Goal: Check status: Check status

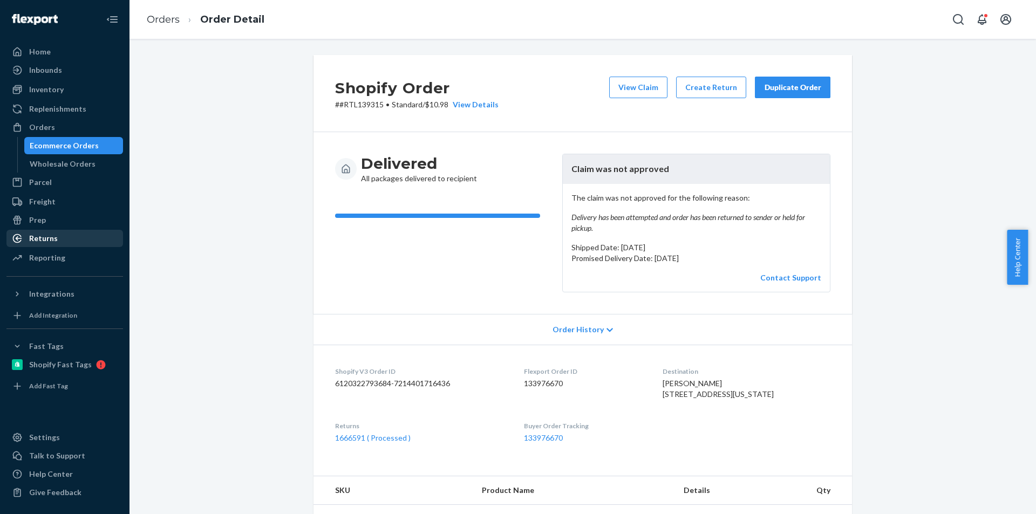
drag, startPoint x: 42, startPoint y: 235, endPoint x: 18, endPoint y: 244, distance: 26.0
click at [42, 236] on div "Returns" at bounding box center [43, 238] width 29 height 11
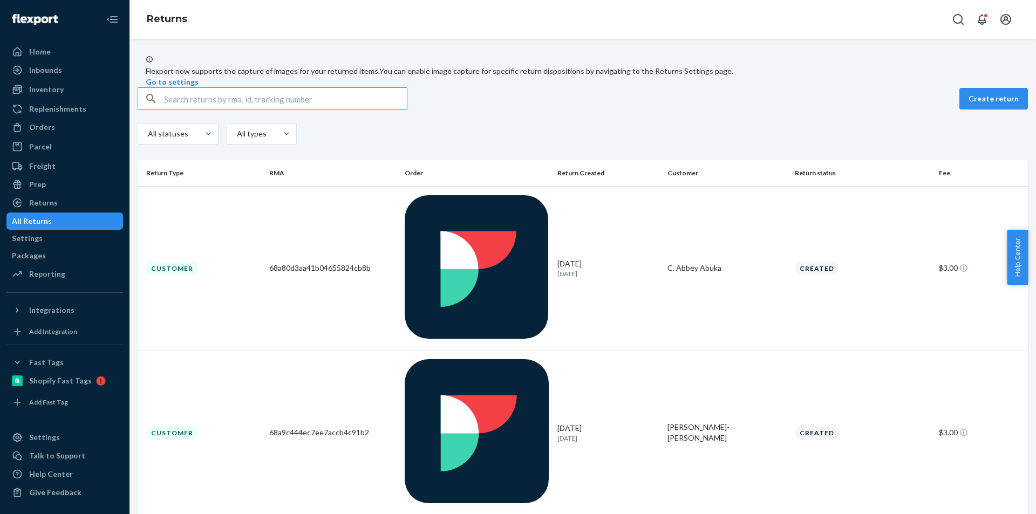
click at [251, 110] on input "text" at bounding box center [285, 99] width 243 height 22
paste input "1Z0507919011495471"
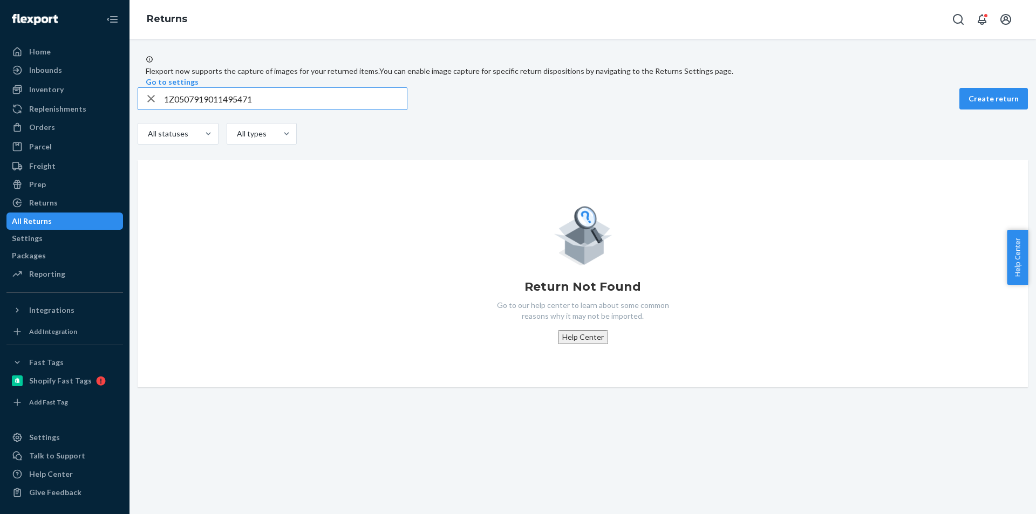
click at [229, 110] on input "1Z0507919011495471" at bounding box center [285, 99] width 243 height 22
paste input "8402325"
type input "1Z0507919018402325"
click at [155, 103] on icon "button" at bounding box center [151, 99] width 8 height 8
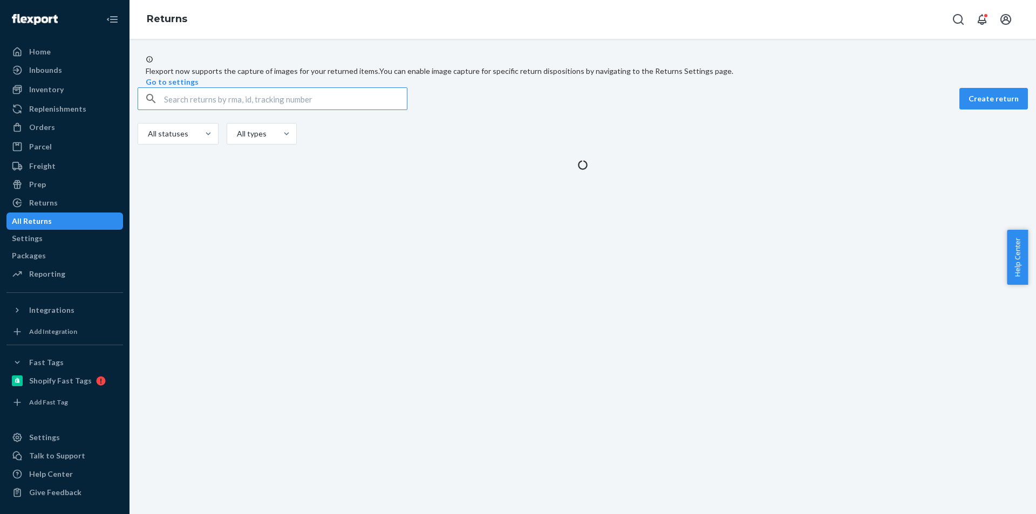
click at [176, 110] on input "text" at bounding box center [285, 99] width 243 height 22
paste input "1Z0507919011725392"
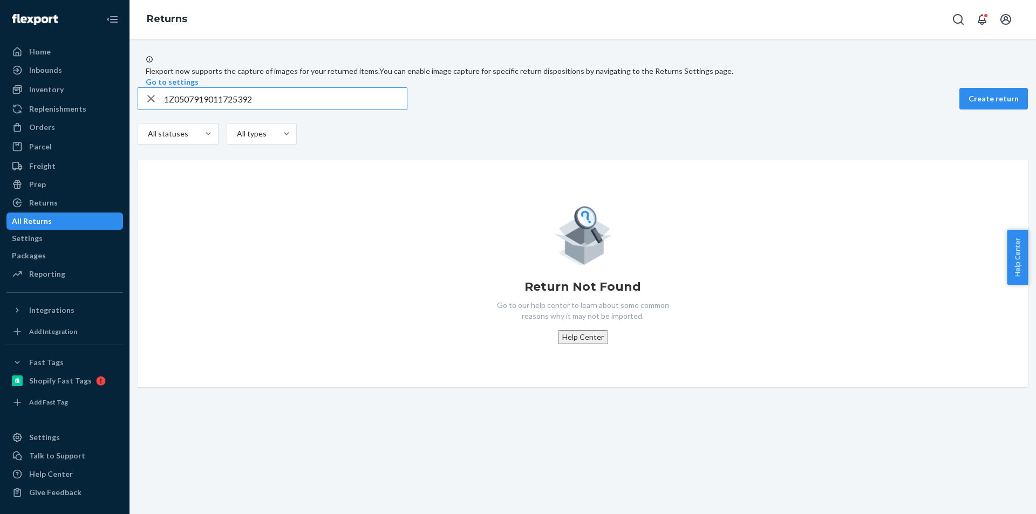
type input "1Z0507919011725392"
drag, startPoint x: 150, startPoint y: 121, endPoint x: 156, endPoint y: 121, distance: 5.9
click at [153, 110] on div "button" at bounding box center [151, 99] width 26 height 22
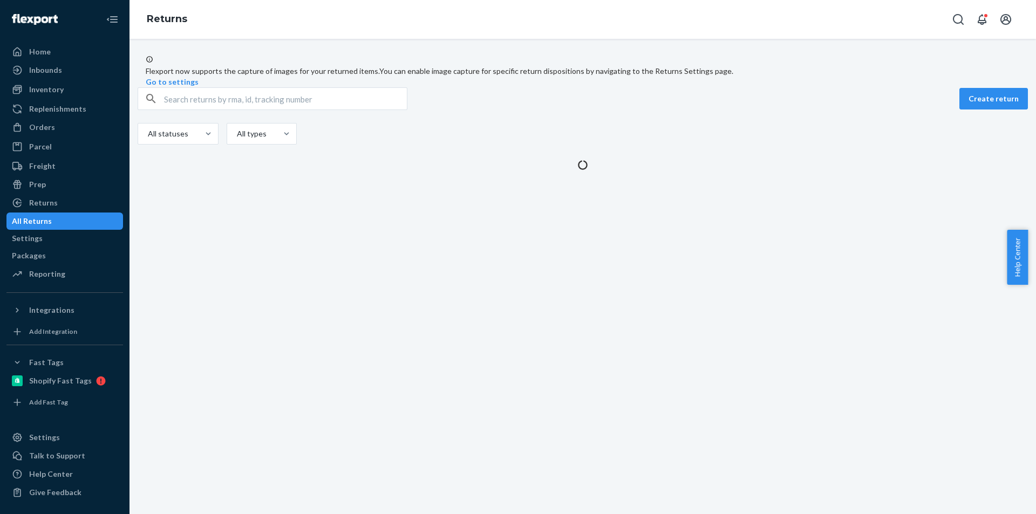
click at [184, 110] on input "text" at bounding box center [285, 99] width 243 height 22
paste input "1Z0507919005671890"
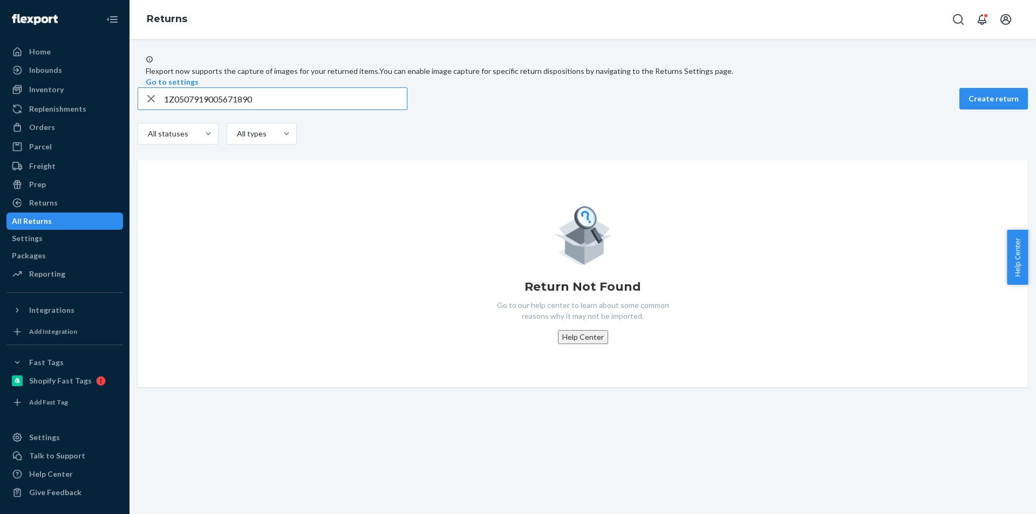
type input "1Z0507919005671890"
click at [164, 110] on div "button" at bounding box center [151, 99] width 26 height 22
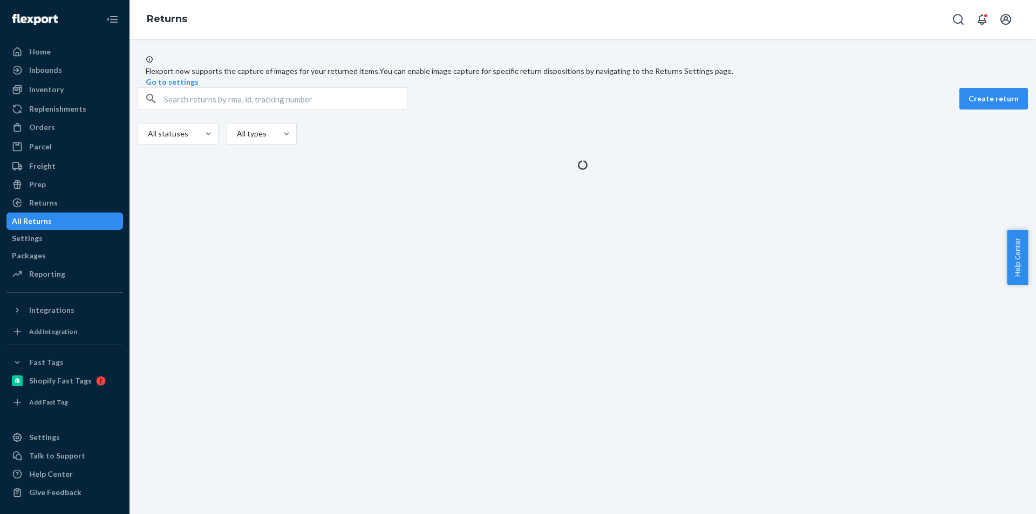
drag, startPoint x: 177, startPoint y: 121, endPoint x: 183, endPoint y: 122, distance: 6.2
click at [178, 110] on input "text" at bounding box center [285, 99] width 243 height 22
paste input "1Z0507919008765613"
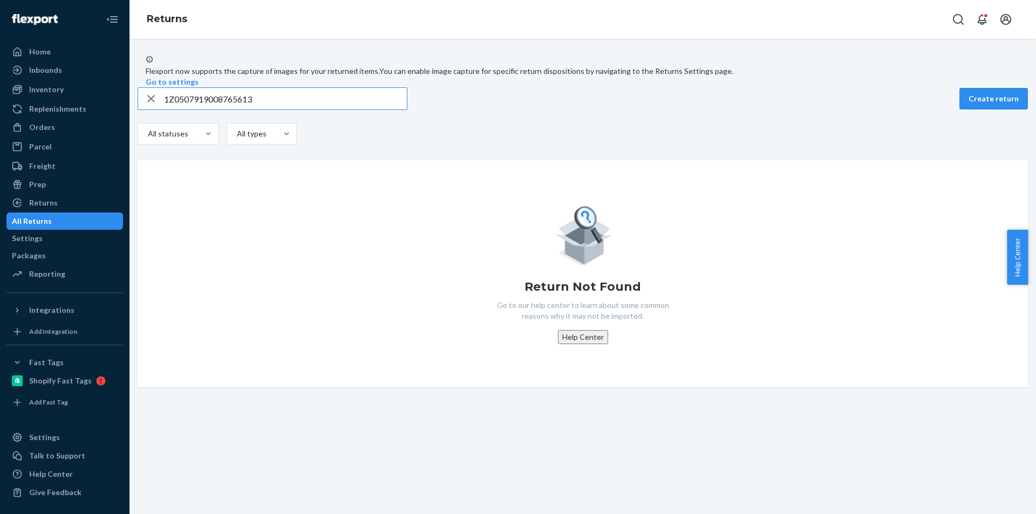
type input "1Z0507919008765613"
click at [158, 110] on icon "button" at bounding box center [151, 99] width 13 height 22
click at [178, 110] on input "text" at bounding box center [285, 99] width 243 height 22
paste input "1Z0507919012110606"
type input "1Z0507919012110606"
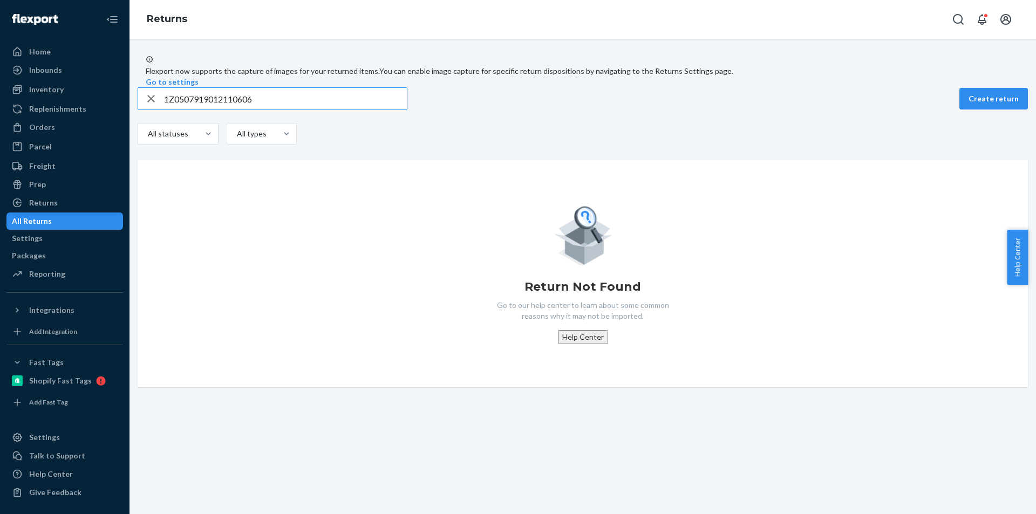
drag, startPoint x: 156, startPoint y: 122, endPoint x: 183, endPoint y: 122, distance: 27.5
click at [158, 110] on icon "button" at bounding box center [151, 99] width 13 height 22
click at [185, 110] on input "text" at bounding box center [285, 99] width 243 height 22
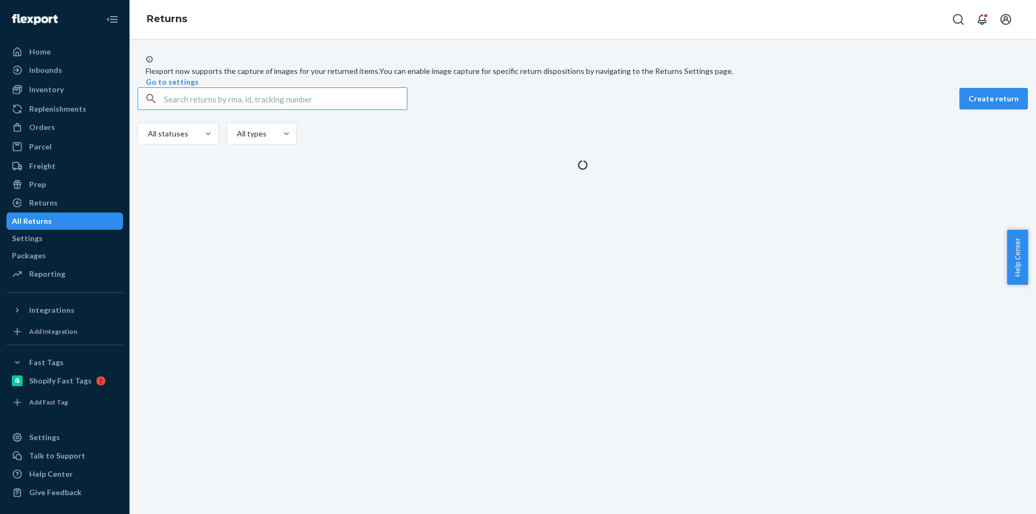
paste input "1Z0507919001326323"
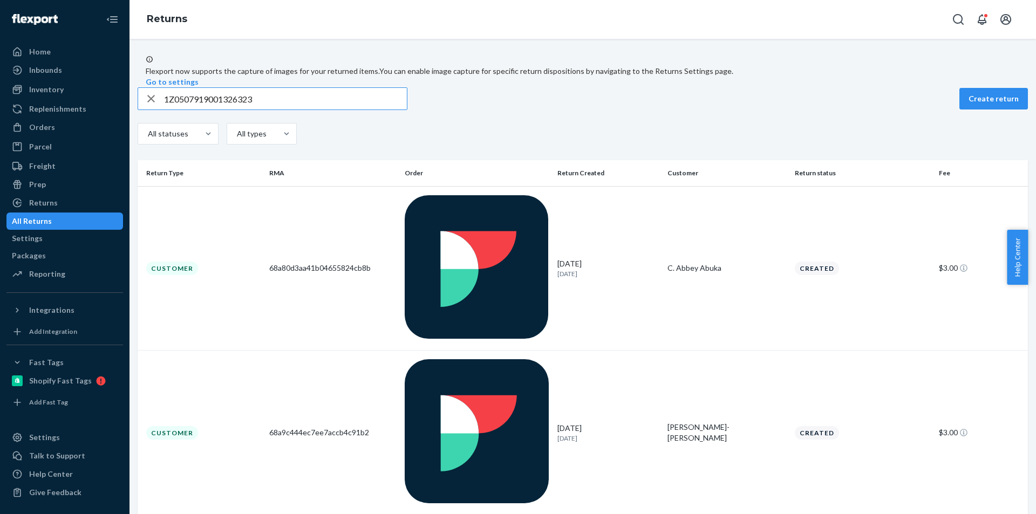
type input "1Z0507919001326323"
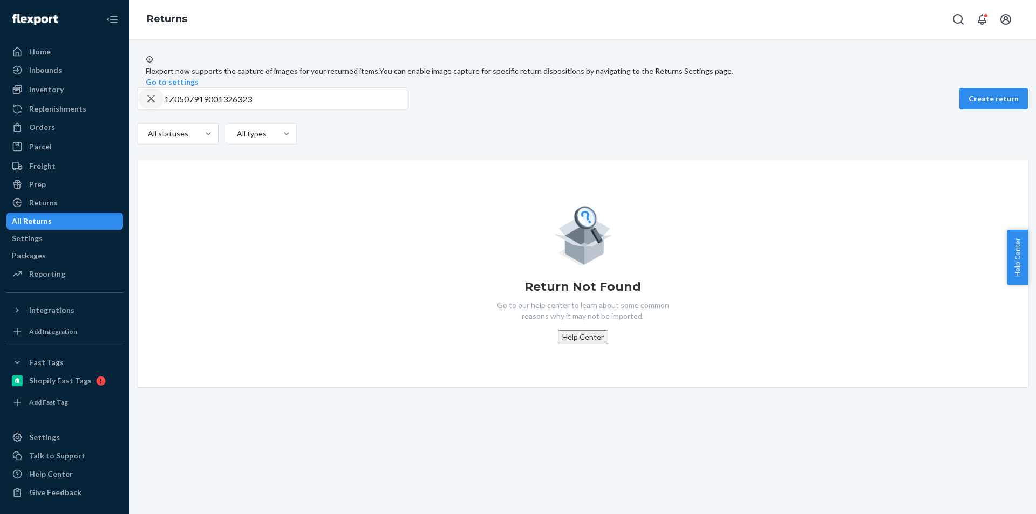
click at [155, 110] on icon "button" at bounding box center [151, 99] width 13 height 22
click at [182, 110] on input "text" at bounding box center [285, 99] width 243 height 22
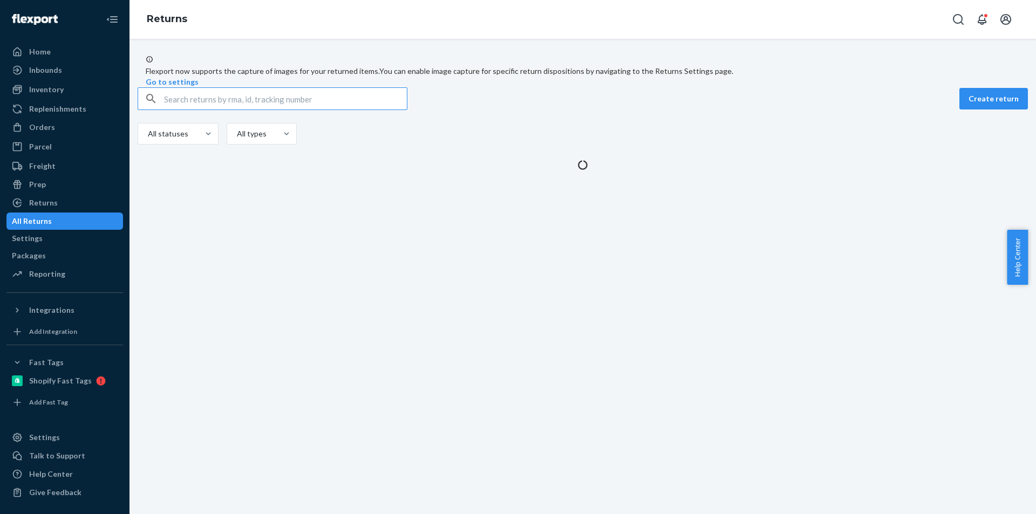
paste input "1Z0507919007866382"
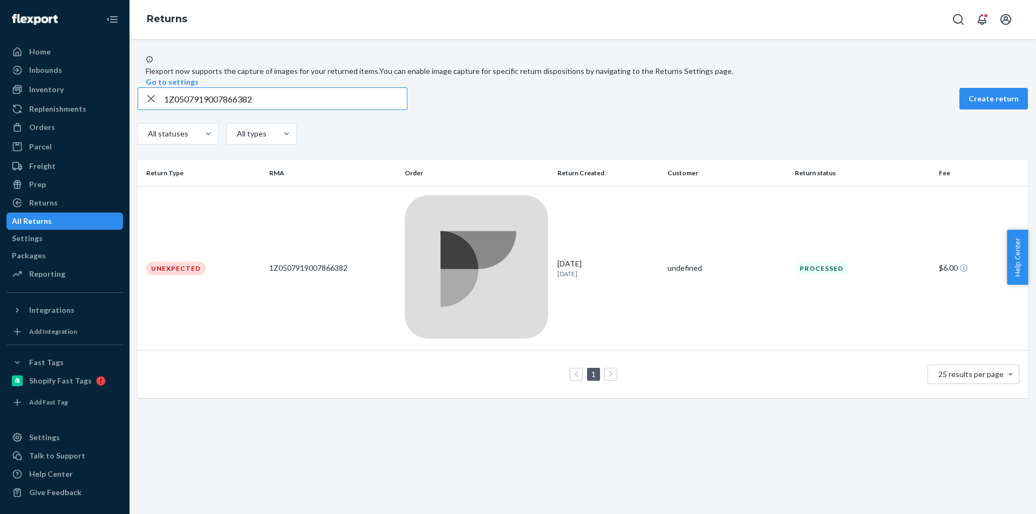
type input "1Z0507919007866382"
click at [307, 263] on div "1Z0507919007866382" at bounding box center [332, 268] width 127 height 11
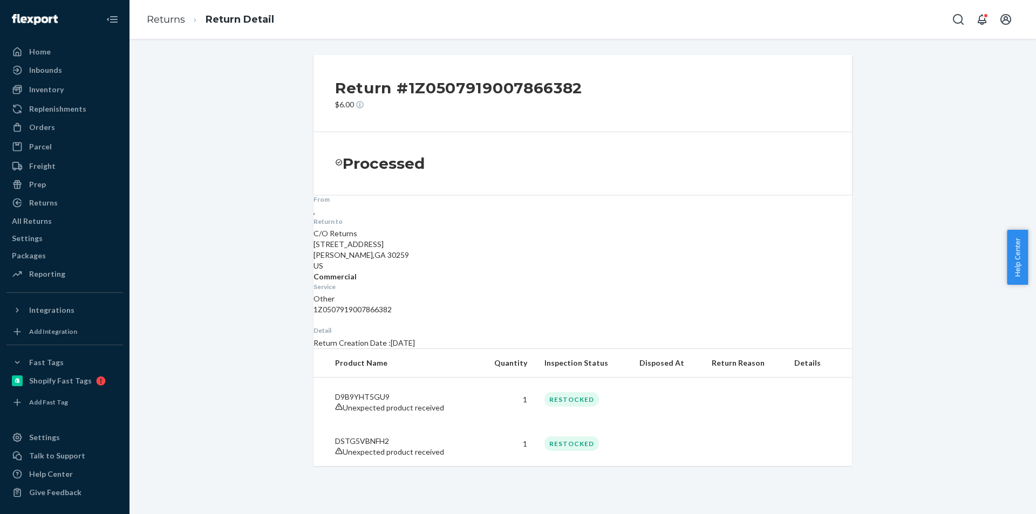
scroll to position [16, 0]
click at [169, 22] on link "Returns" at bounding box center [166, 19] width 38 height 12
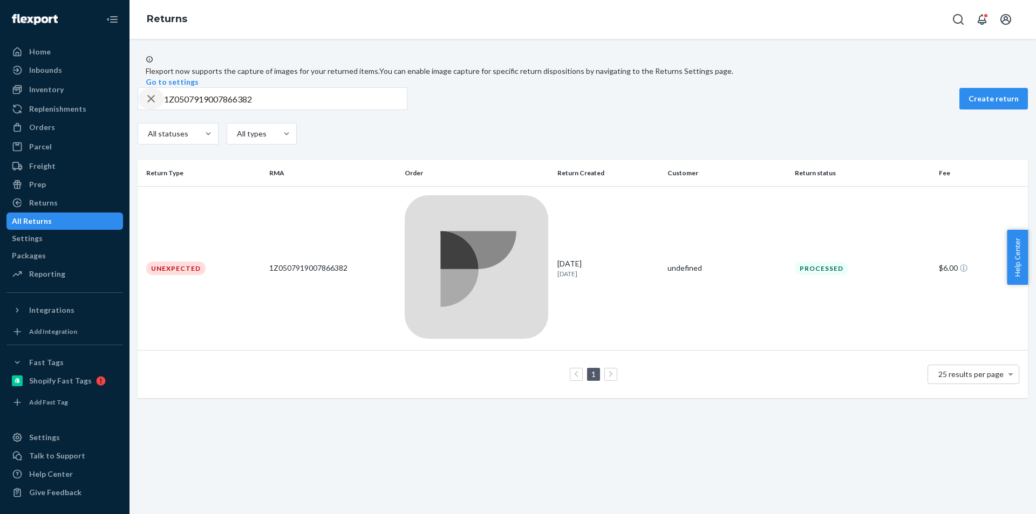
click at [154, 110] on icon "button" at bounding box center [151, 99] width 13 height 22
click at [185, 110] on input "text" at bounding box center [285, 99] width 243 height 22
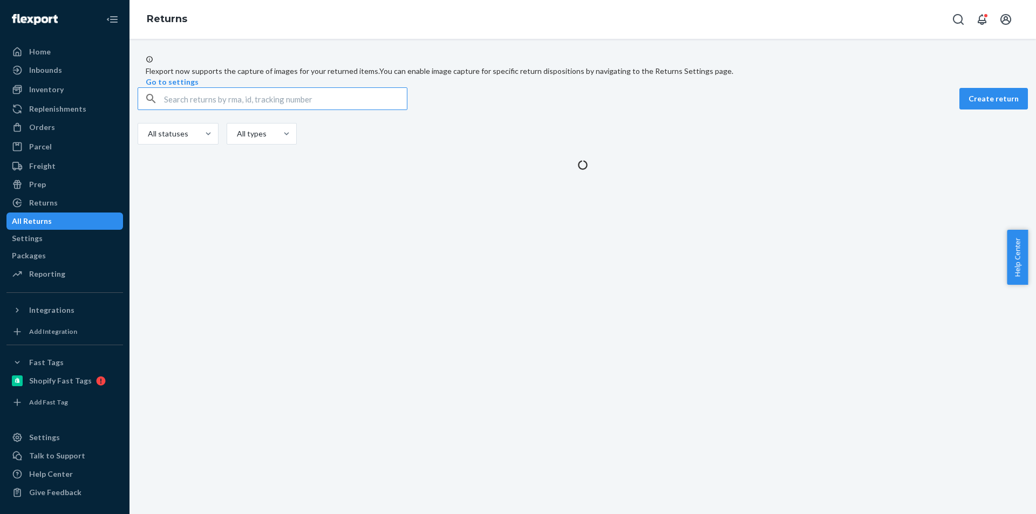
paste input "1Z0507919007641892"
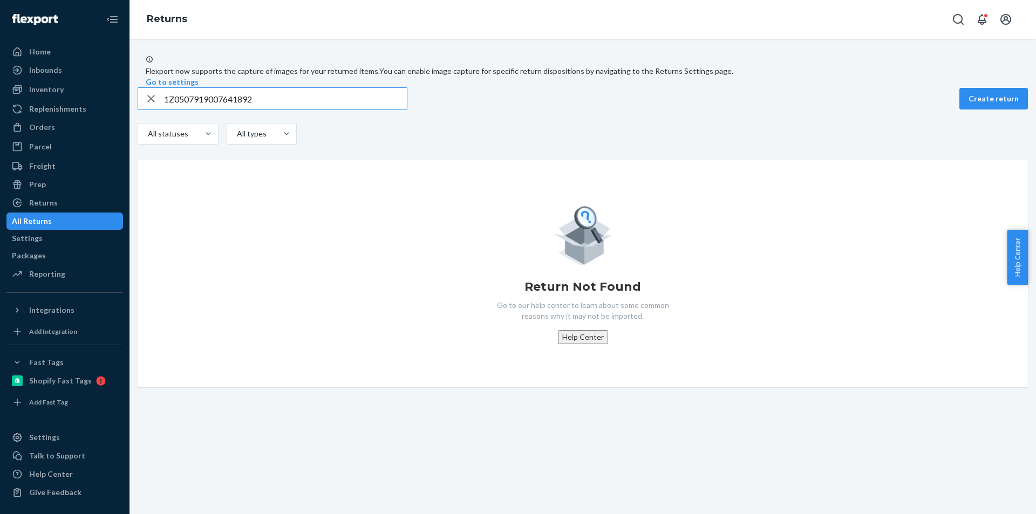
type input "1Z0507919007641892"
click at [158, 110] on icon "button" at bounding box center [151, 99] width 13 height 22
click at [179, 110] on input "text" at bounding box center [285, 99] width 243 height 22
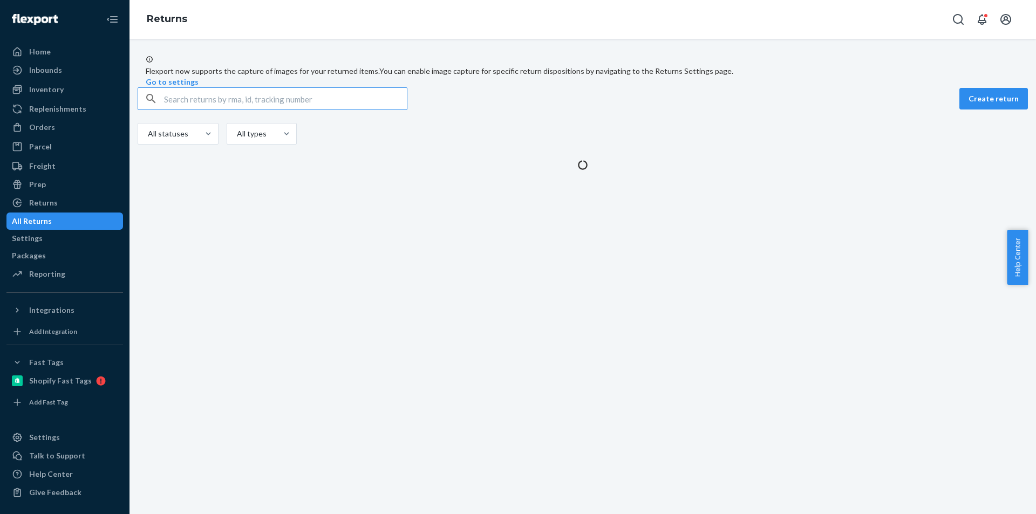
paste input "1Z0507919001705904"
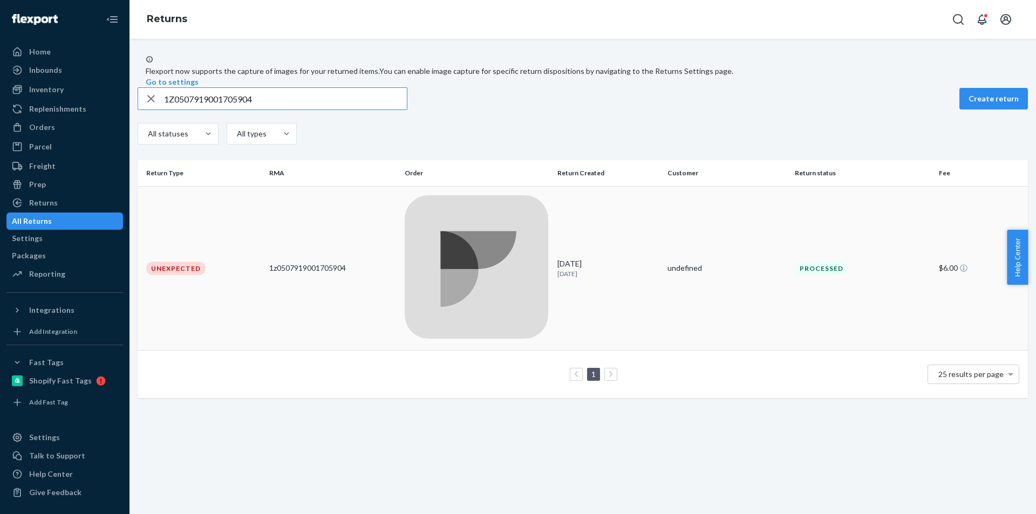
type input "1Z0507919001705904"
click at [317, 263] on div "1z0507919001705904" at bounding box center [332, 268] width 127 height 11
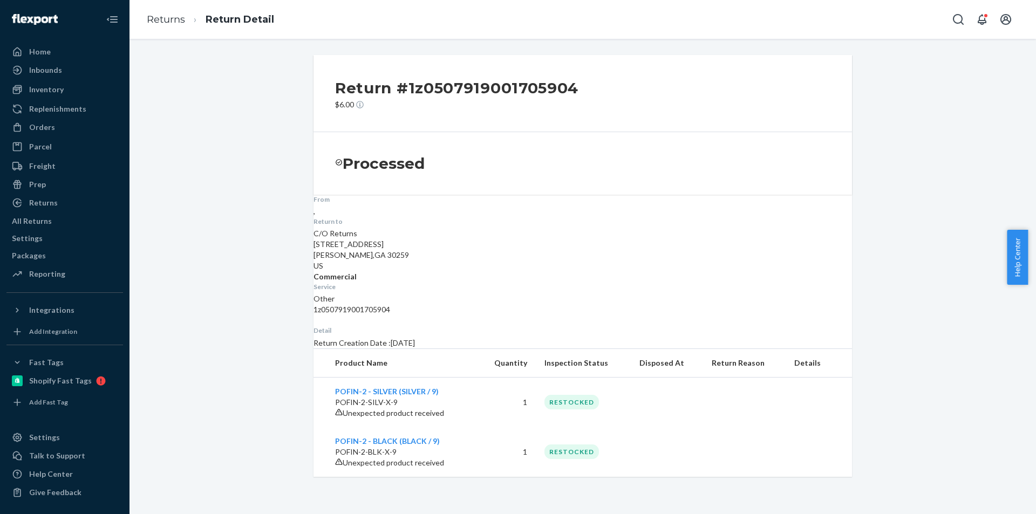
scroll to position [38, 0]
click at [163, 18] on link "Returns" at bounding box center [166, 19] width 38 height 12
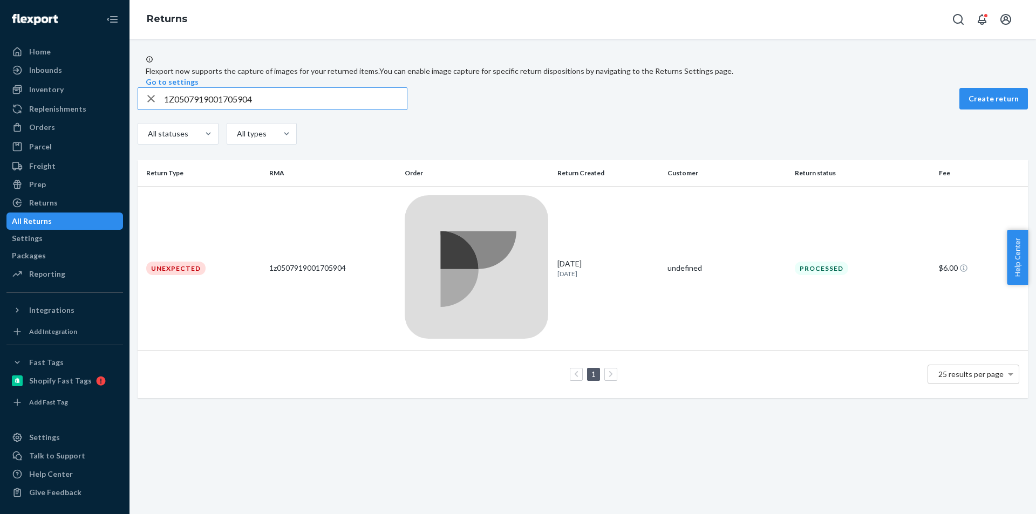
drag, startPoint x: 159, startPoint y: 122, endPoint x: 170, endPoint y: 121, distance: 11.9
click at [158, 110] on icon "button" at bounding box center [151, 99] width 13 height 22
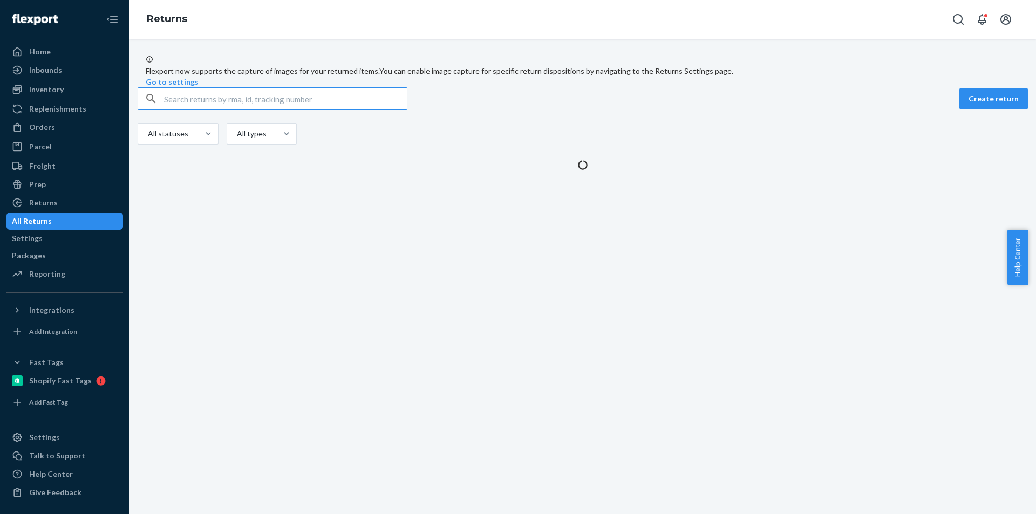
click at [178, 110] on input "text" at bounding box center [285, 99] width 243 height 22
paste input "1Z0507919004559282"
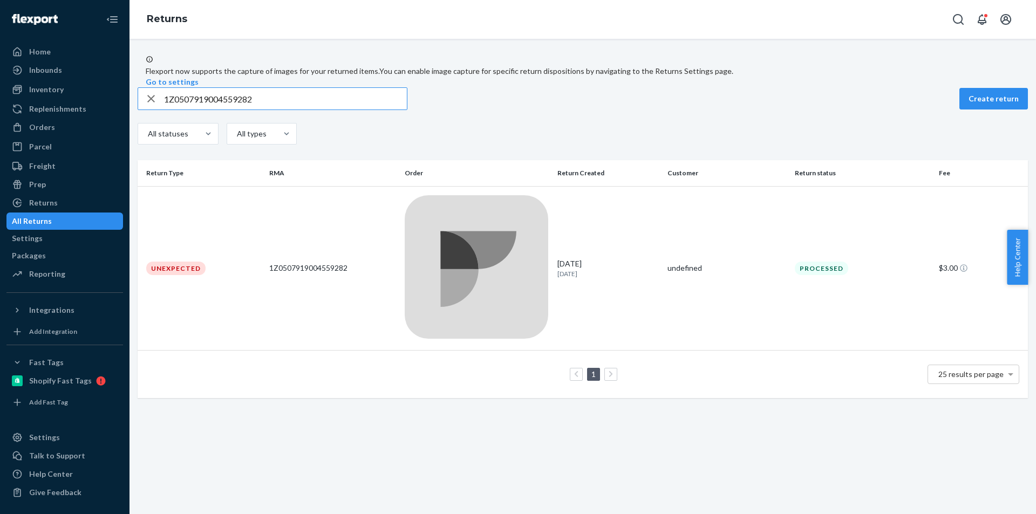
type input "1Z0507919004559282"
click at [316, 263] on div "1Z0507919004559282" at bounding box center [332, 268] width 127 height 11
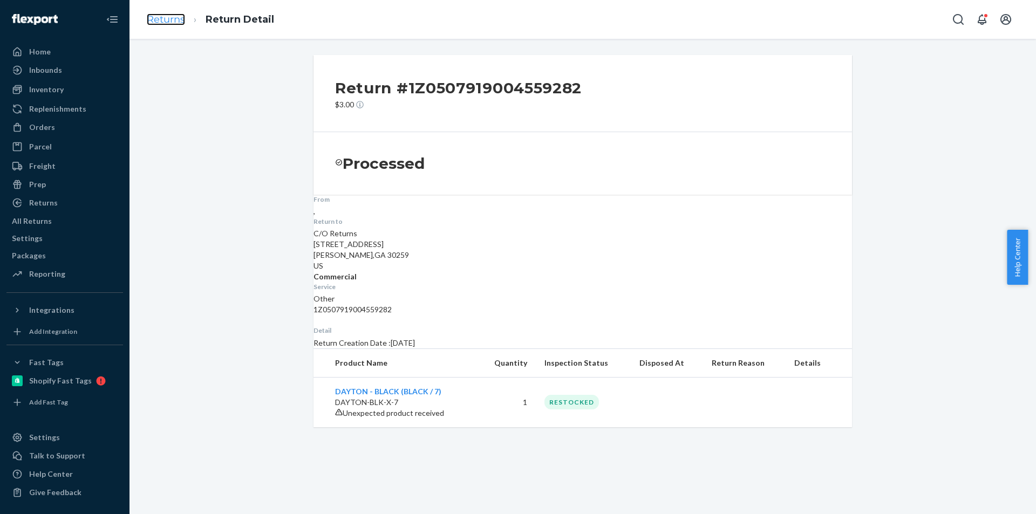
drag, startPoint x: 161, startPoint y: 21, endPoint x: 29, endPoint y: 30, distance: 132.5
click at [160, 21] on link "Returns" at bounding box center [166, 19] width 38 height 12
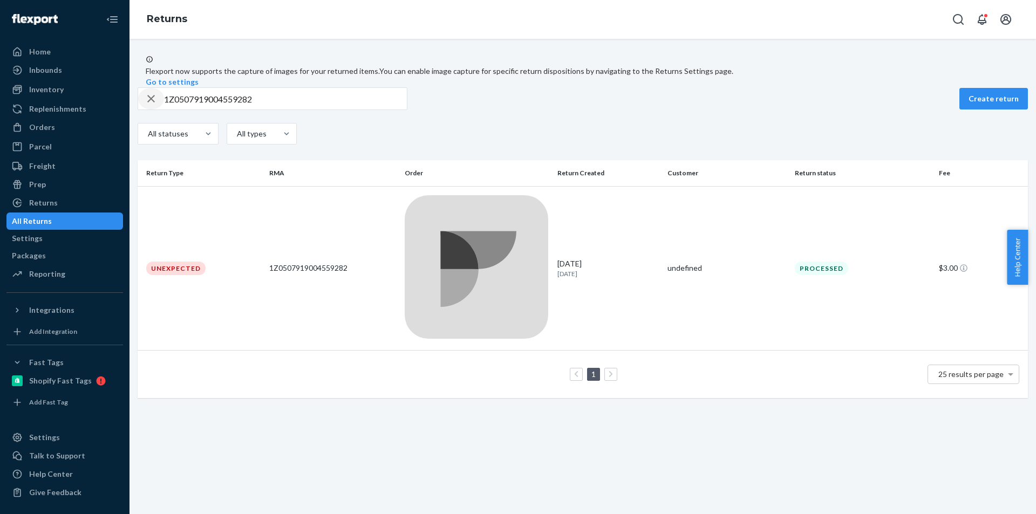
click at [157, 110] on icon "button" at bounding box center [151, 99] width 13 height 22
click at [182, 110] on input "text" at bounding box center [285, 99] width 243 height 22
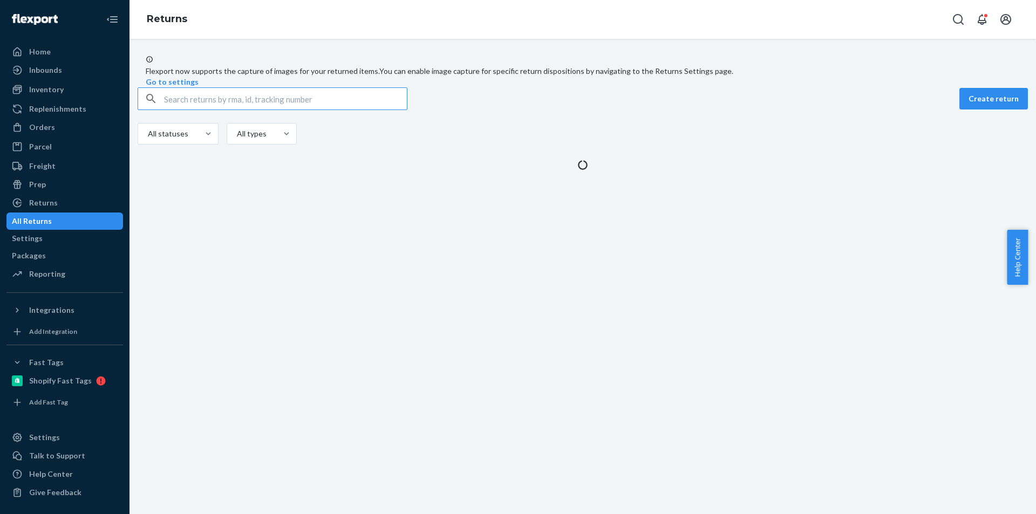
paste input "1Z0507919012110606"
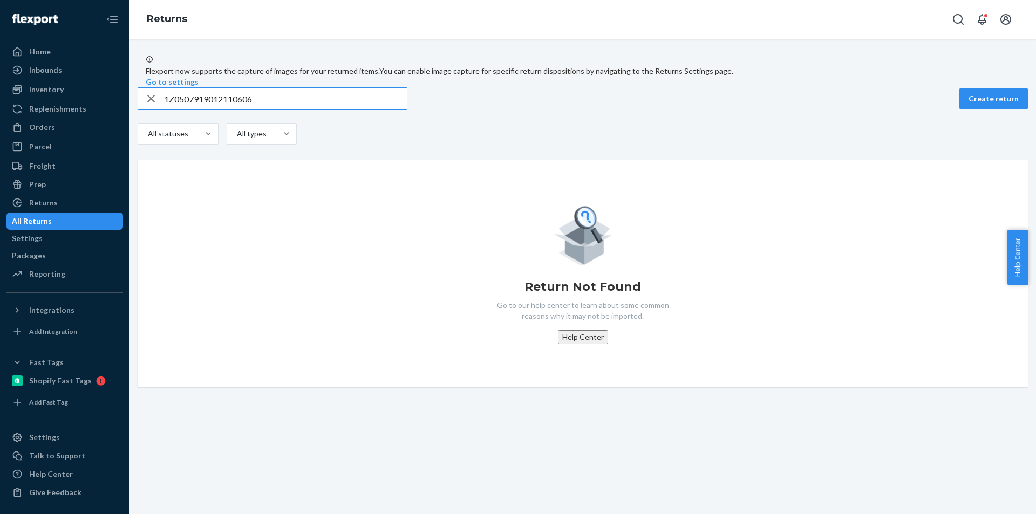
type input "1Z0507919012110606"
drag, startPoint x: 523, startPoint y: 310, endPoint x: 643, endPoint y: 312, distance: 119.8
click at [643, 312] on div "Return Not Found Go to our help center to learn about some common reasons why i…" at bounding box center [582, 273] width 873 height 141
copy h1 "Return Not Found"
click at [460, 283] on div "Return Not Found Go to our help center to learn about some common reasons why i…" at bounding box center [582, 273] width 873 height 141
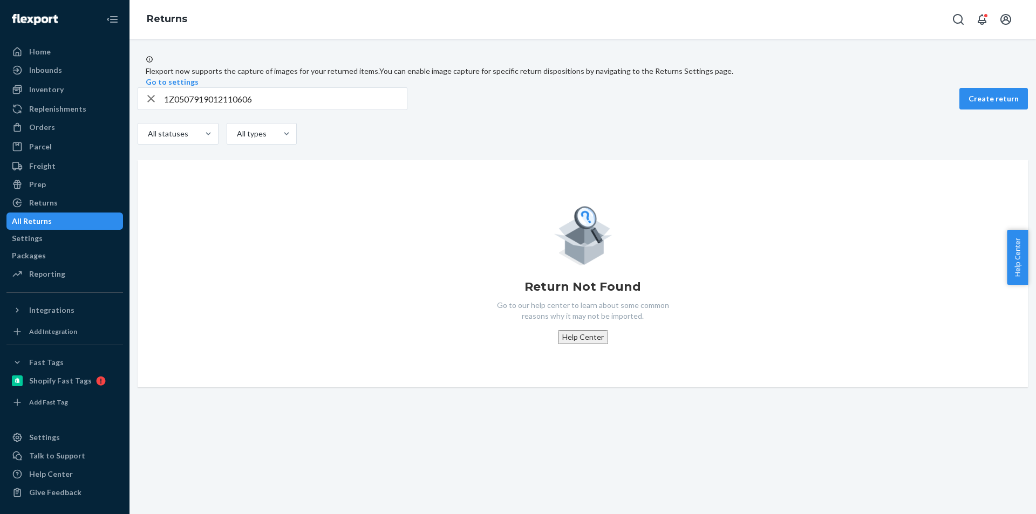
click at [155, 103] on icon "button" at bounding box center [151, 99] width 8 height 8
click at [185, 110] on input "text" at bounding box center [285, 99] width 243 height 22
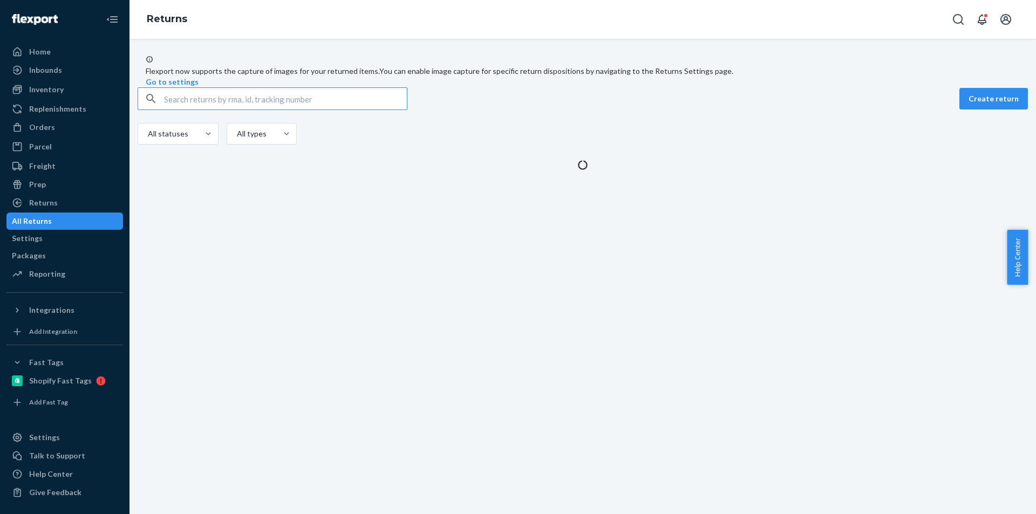
paste input "1Z0507919019592762"
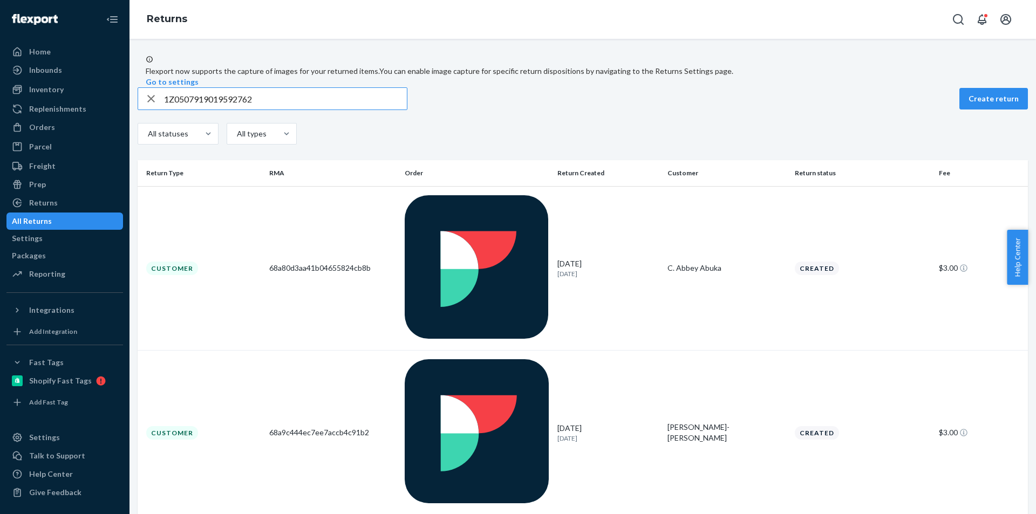
type input "1Z0507919019592762"
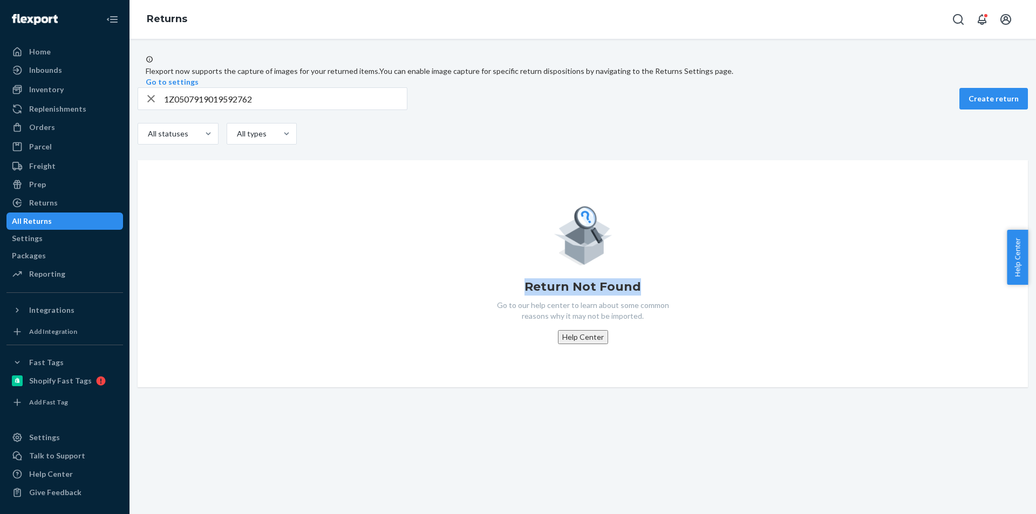
drag, startPoint x: 541, startPoint y: 310, endPoint x: 643, endPoint y: 310, distance: 101.4
click at [643, 310] on div "Return Not Found Go to our help center to learn about some common reasons why i…" at bounding box center [582, 273] width 873 height 141
copy h1 "Return Not Found"
click at [415, 262] on div "Return Not Found Go to our help center to learn about some common reasons why i…" at bounding box center [582, 273] width 873 height 141
click at [158, 110] on icon "button" at bounding box center [151, 99] width 13 height 22
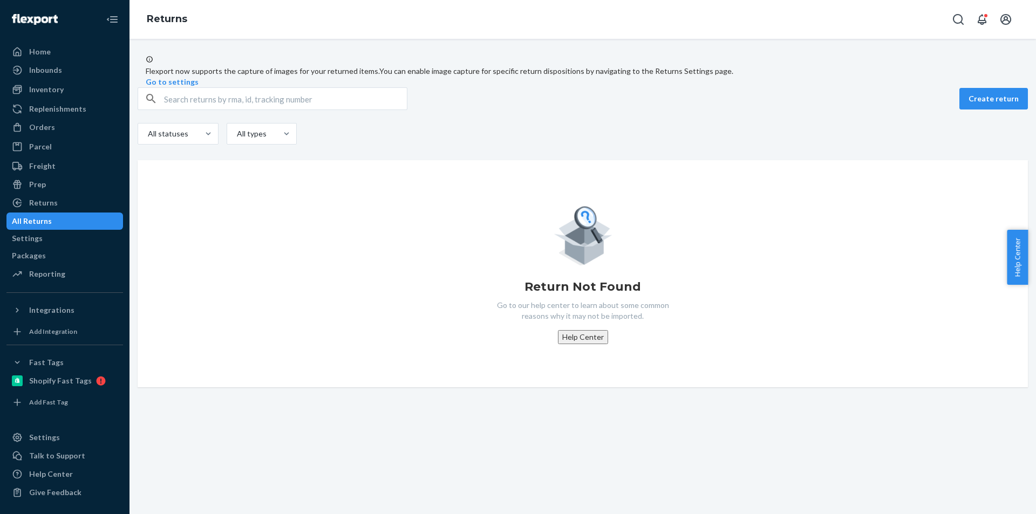
click at [186, 110] on input "text" at bounding box center [285, 99] width 243 height 22
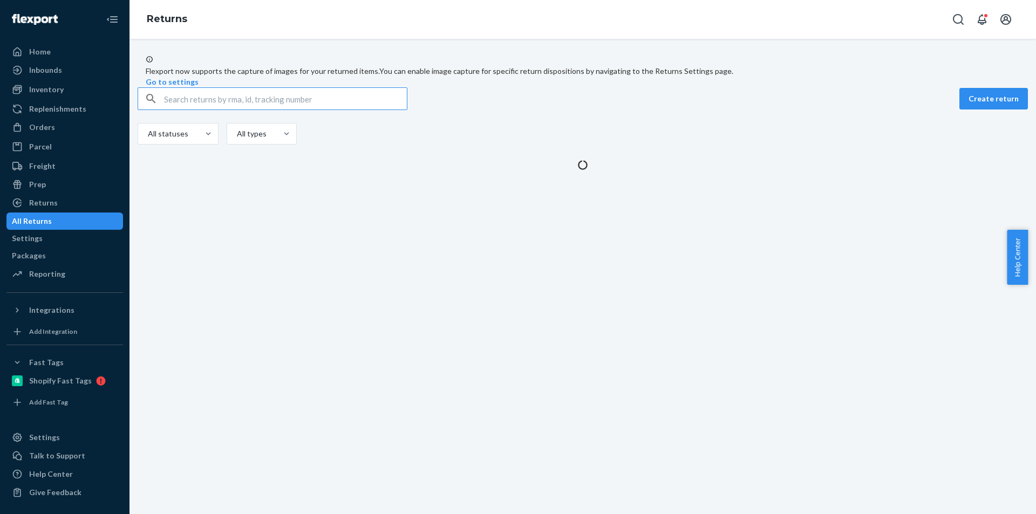
paste input "1Z0507919000140267"
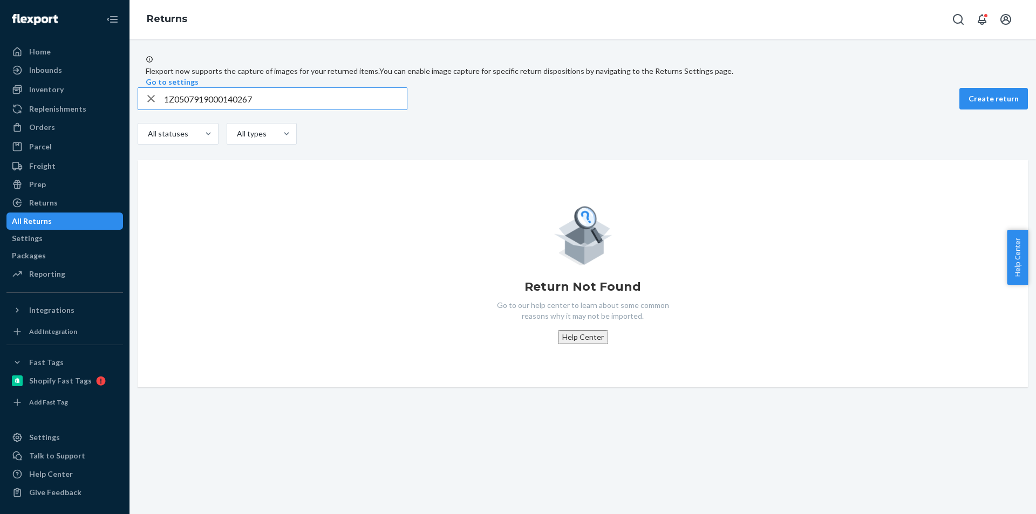
type input "1Z0507919000140267"
drag, startPoint x: 524, startPoint y: 309, endPoint x: 638, endPoint y: 309, distance: 114.4
click at [638, 309] on div "Return Not Found Go to our help center to learn about some common reasons why i…" at bounding box center [582, 273] width 873 height 141
copy h1 "Return Not Found"
click at [397, 260] on div "Return Not Found Go to our help center to learn about some common reasons why i…" at bounding box center [582, 273] width 873 height 141
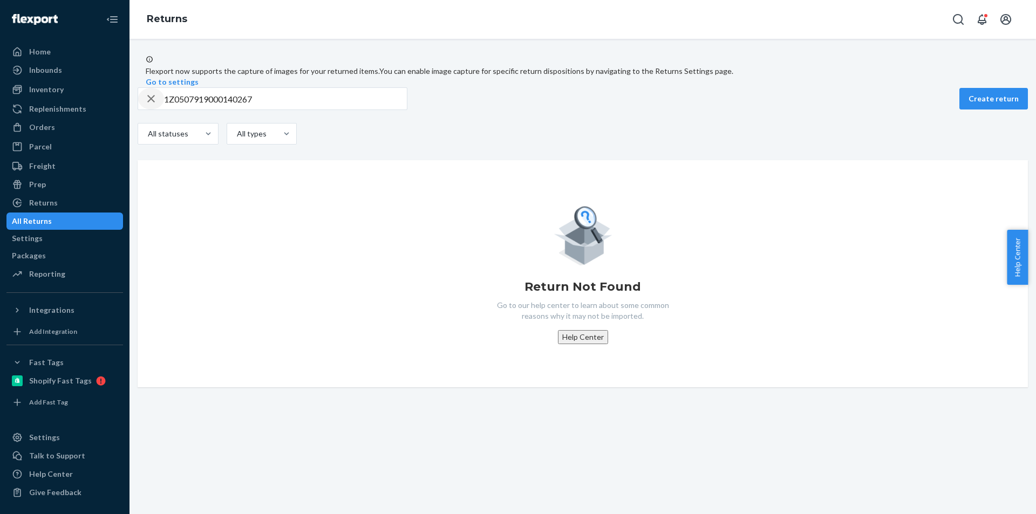
click at [155, 103] on icon "button" at bounding box center [151, 99] width 8 height 8
click at [182, 110] on input "text" at bounding box center [285, 99] width 243 height 22
paste input "1Z0507919005329742"
type input "1Z0507919005329742"
drag, startPoint x: 525, startPoint y: 309, endPoint x: 637, endPoint y: 309, distance: 111.7
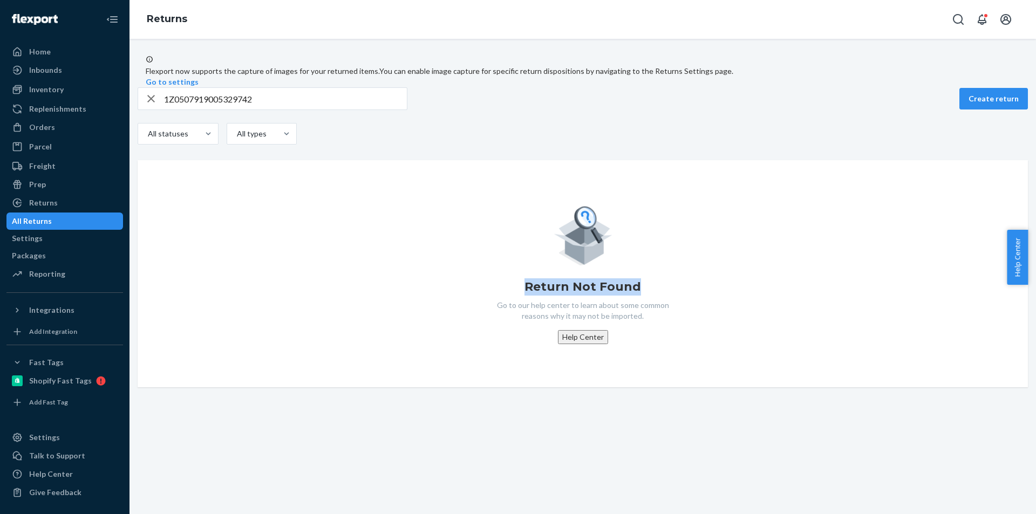
click at [637, 309] on div "Return Not Found Go to our help center to learn about some common reasons why i…" at bounding box center [582, 273] width 873 height 141
copy h1 "Return Not Found"
click at [448, 257] on div "Return Not Found Go to our help center to learn about some common reasons why i…" at bounding box center [582, 273] width 873 height 141
